Goal: Find contact information: Find contact information

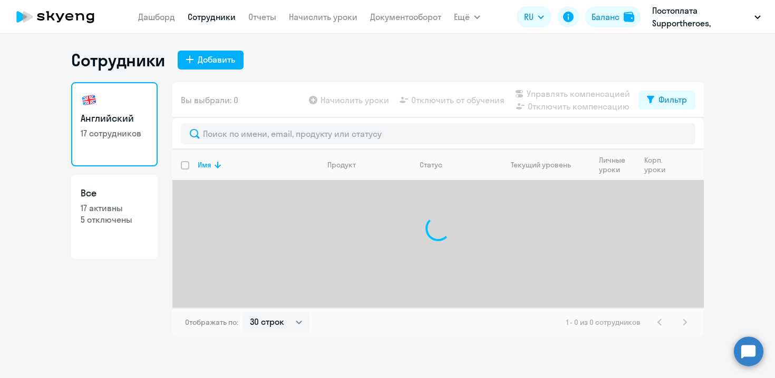
select select "30"
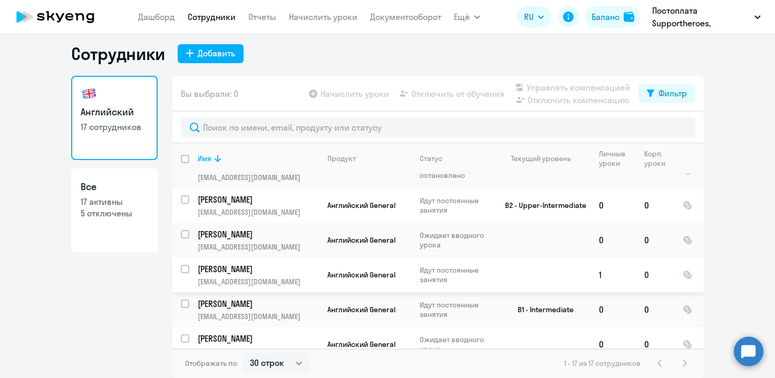
scroll to position [323, 0]
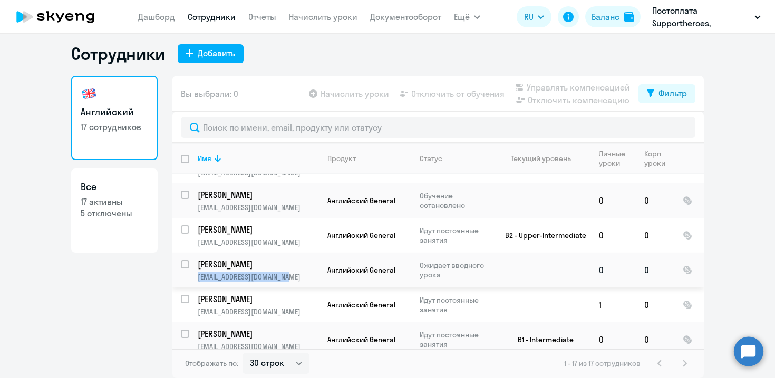
drag, startPoint x: 198, startPoint y: 256, endPoint x: 292, endPoint y: 257, distance: 93.8
click at [292, 273] on p "[EMAIL_ADDRESS][DOMAIN_NAME]" at bounding box center [258, 277] width 121 height 9
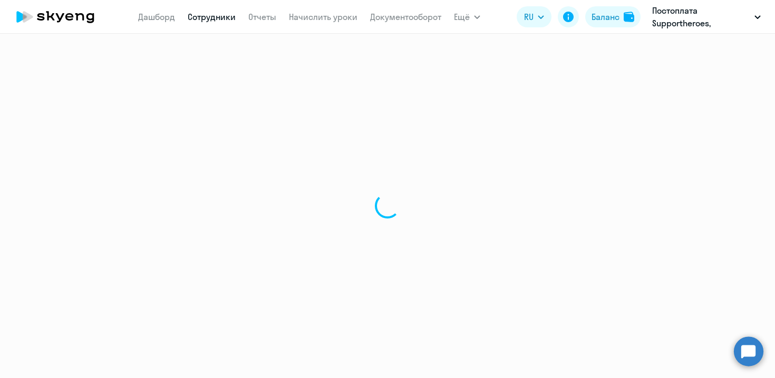
select select "english"
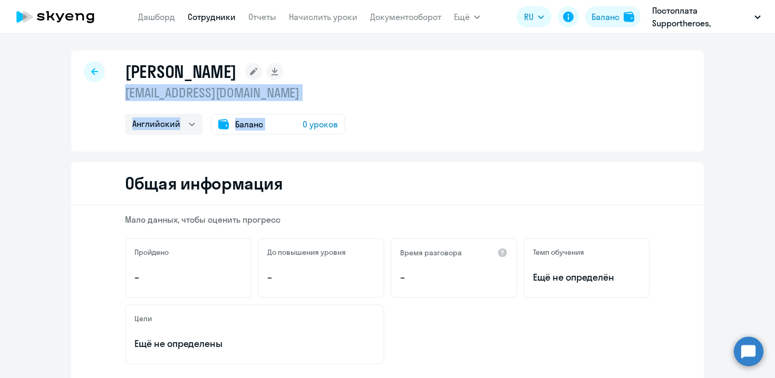
drag, startPoint x: 302, startPoint y: 103, endPoint x: 117, endPoint y: 93, distance: 184.8
click at [116, 93] on div "[PERSON_NAME] [EMAIL_ADDRESS][DOMAIN_NAME] Английский Баланс 0 уроков" at bounding box center [387, 101] width 633 height 101
click at [307, 100] on p "[EMAIL_ADDRESS][DOMAIN_NAME]" at bounding box center [235, 92] width 220 height 17
drag, startPoint x: 296, startPoint y: 95, endPoint x: 126, endPoint y: 94, distance: 169.7
click at [126, 94] on p "[EMAIL_ADDRESS][DOMAIN_NAME]" at bounding box center [235, 92] width 220 height 17
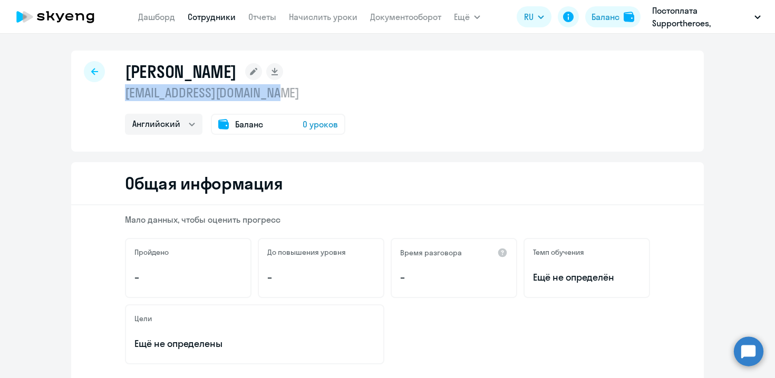
copy p "[EMAIL_ADDRESS][DOMAIN_NAME]"
click at [165, 20] on link "Дашборд" at bounding box center [156, 17] width 37 height 11
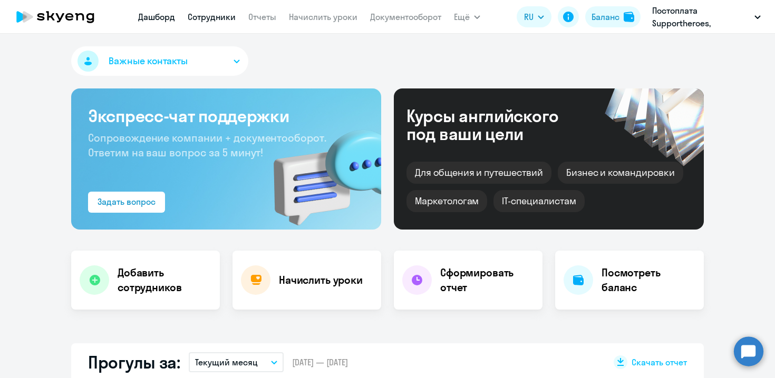
click at [224, 20] on link "Сотрудники" at bounding box center [212, 17] width 48 height 11
select select "30"
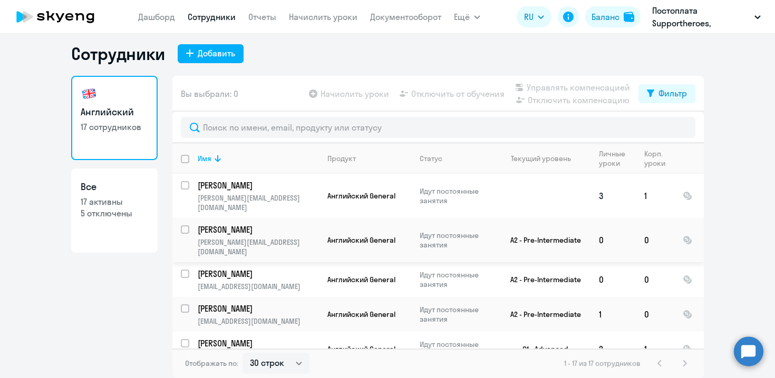
scroll to position [137, 0]
